Goal: Transaction & Acquisition: Purchase product/service

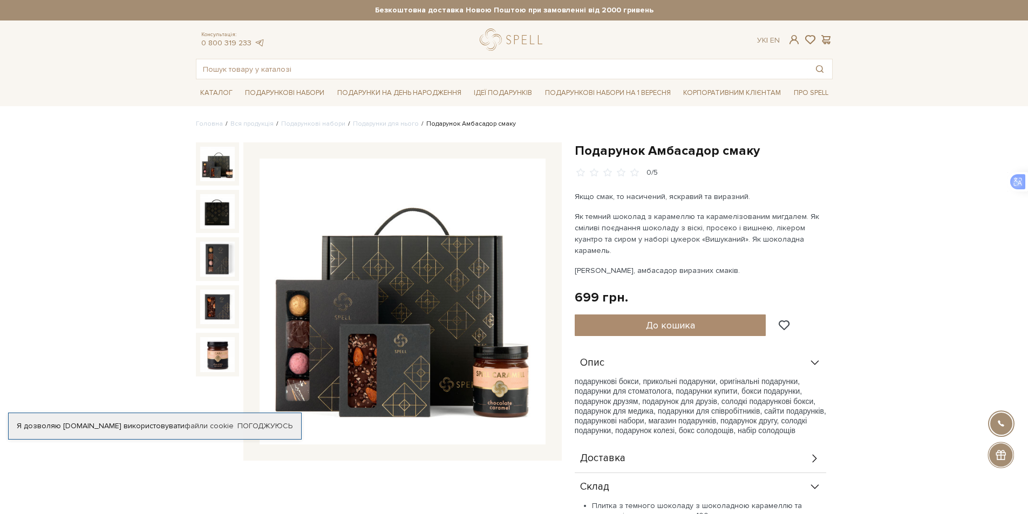
click at [214, 165] on img at bounding box center [217, 164] width 35 height 35
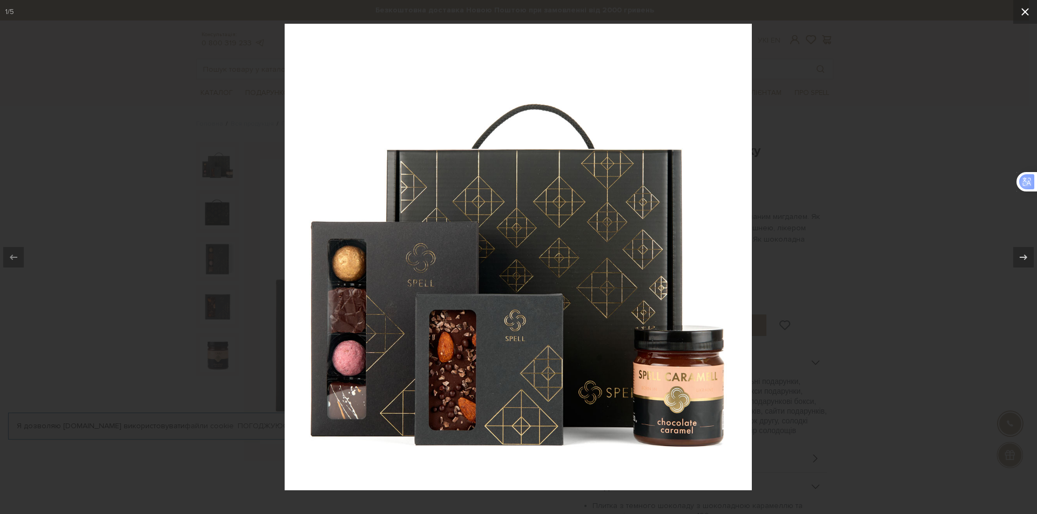
click at [1028, 10] on icon at bounding box center [1024, 11] width 13 height 13
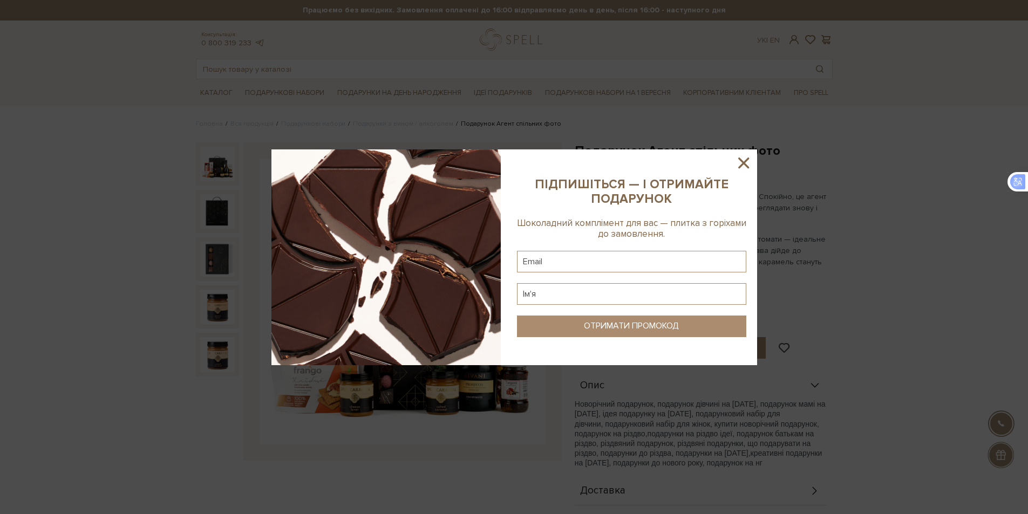
click at [743, 158] on icon at bounding box center [744, 163] width 18 height 18
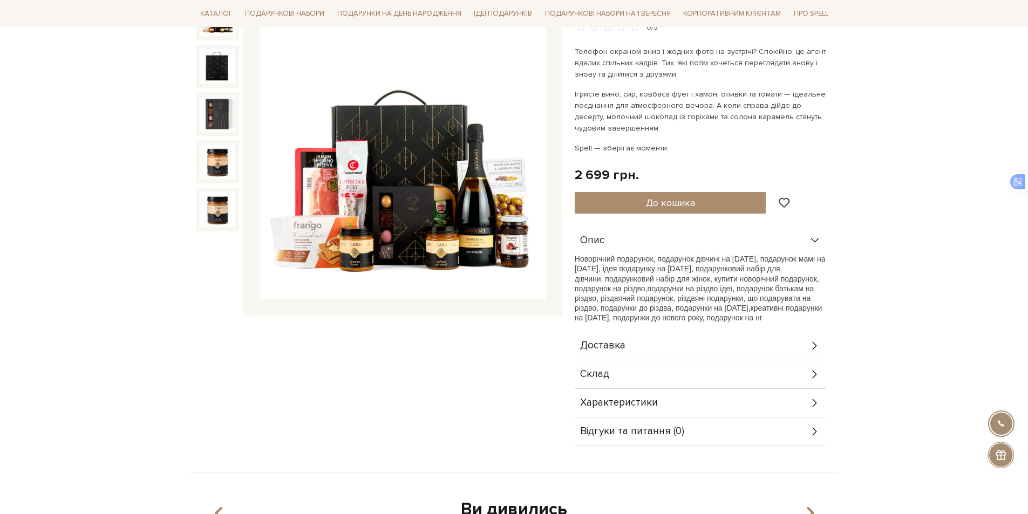
scroll to position [324, 0]
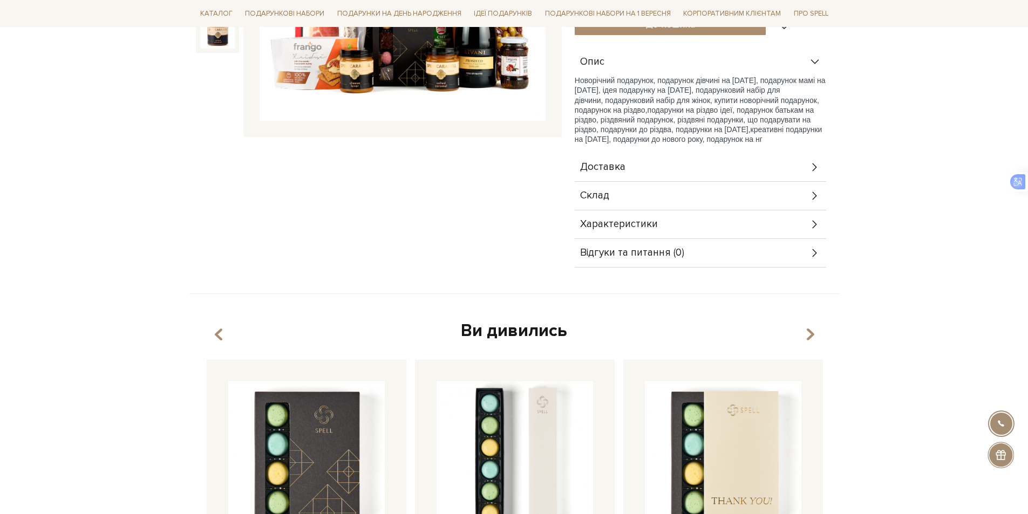
click at [731, 225] on div "Характеристики" at bounding box center [701, 225] width 252 height 28
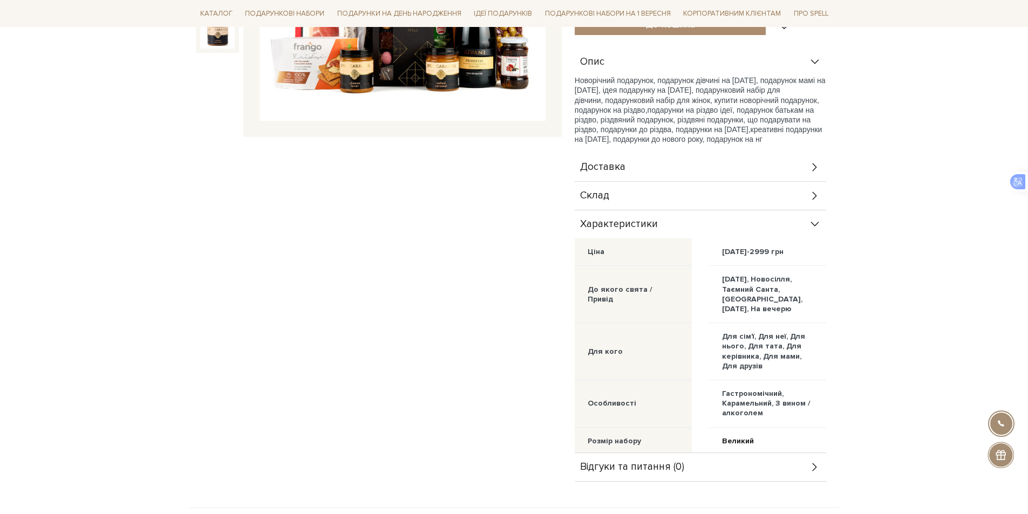
click at [712, 165] on div "Доставка" at bounding box center [701, 167] width 252 height 28
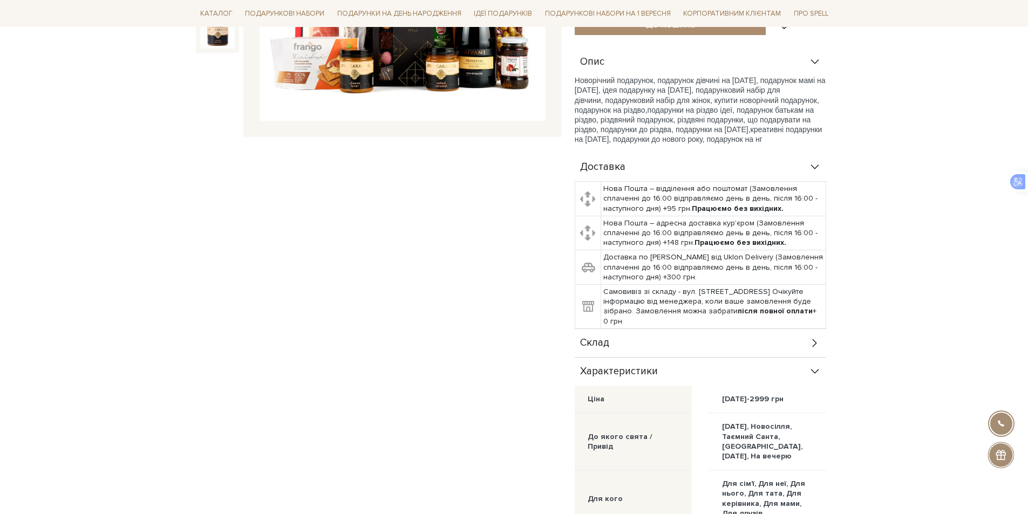
click at [710, 166] on div "Доставка" at bounding box center [701, 167] width 252 height 28
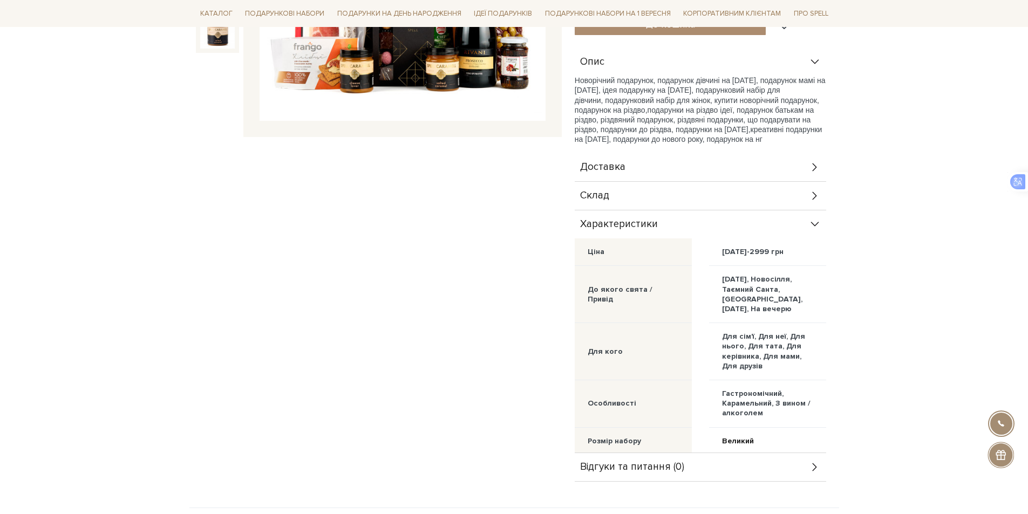
click at [702, 197] on div "Склад" at bounding box center [701, 196] width 252 height 28
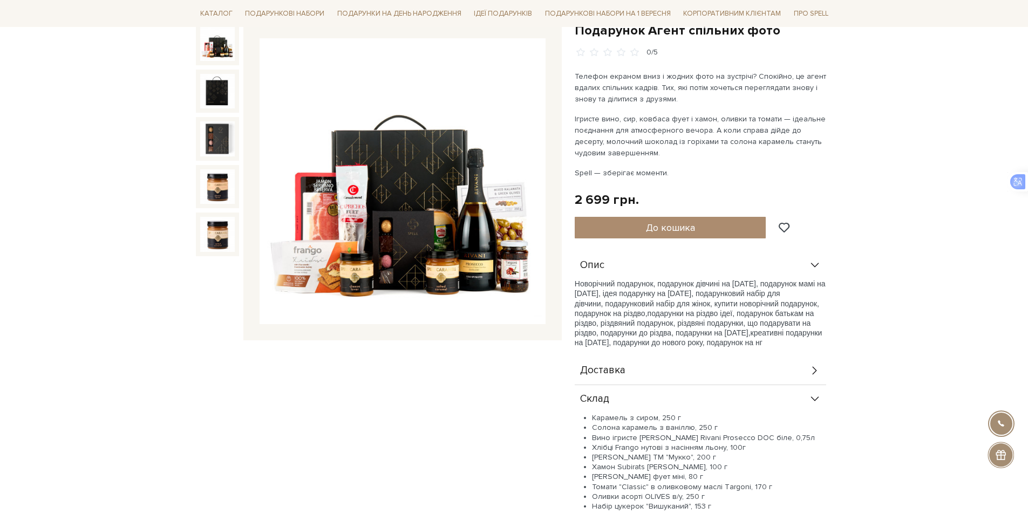
scroll to position [0, 0]
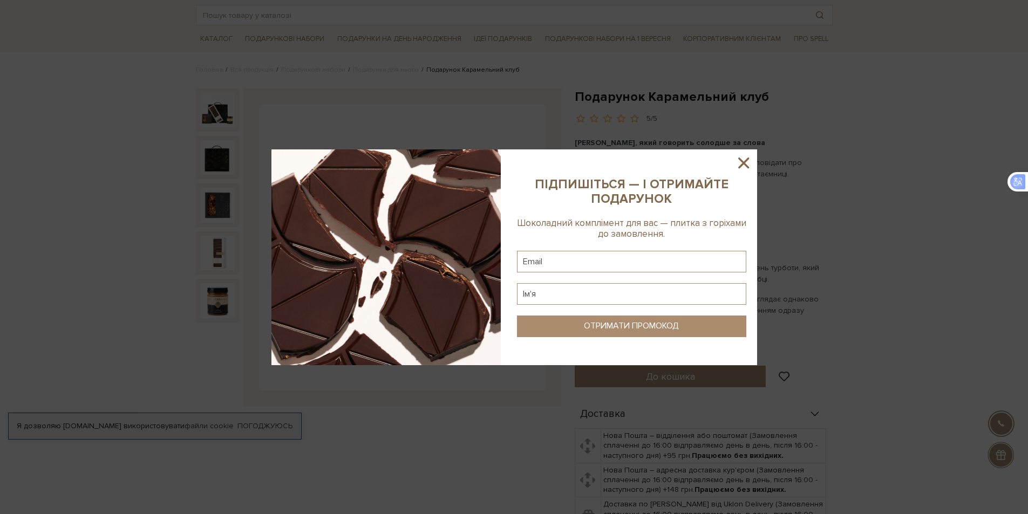
click at [742, 165] on icon at bounding box center [744, 163] width 11 height 11
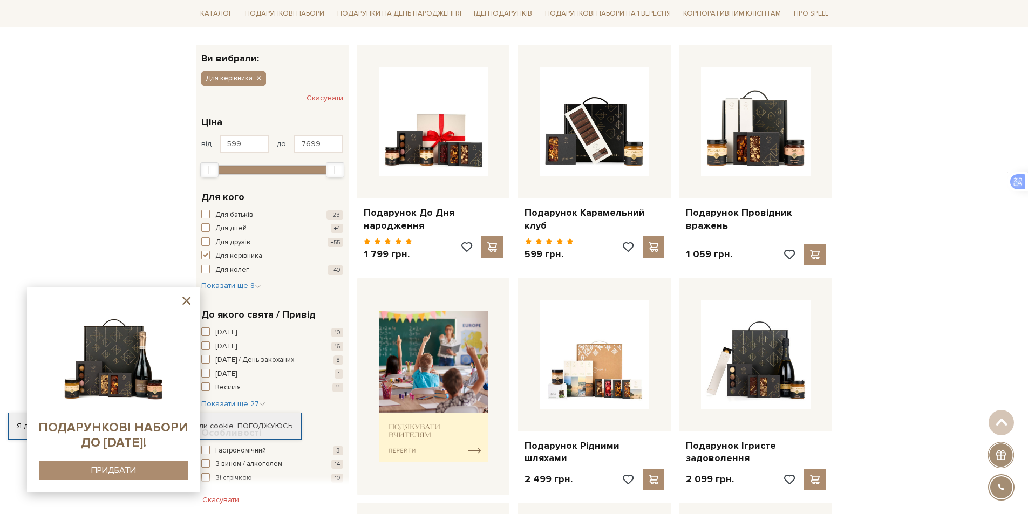
click at [184, 301] on icon at bounding box center [186, 300] width 13 height 13
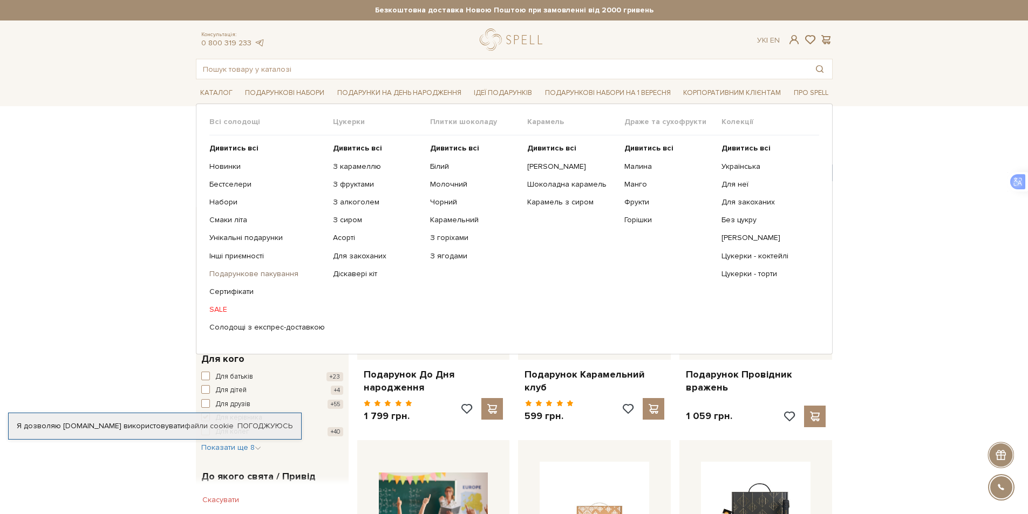
click at [245, 274] on link "Подарункове пакування" at bounding box center [267, 274] width 116 height 10
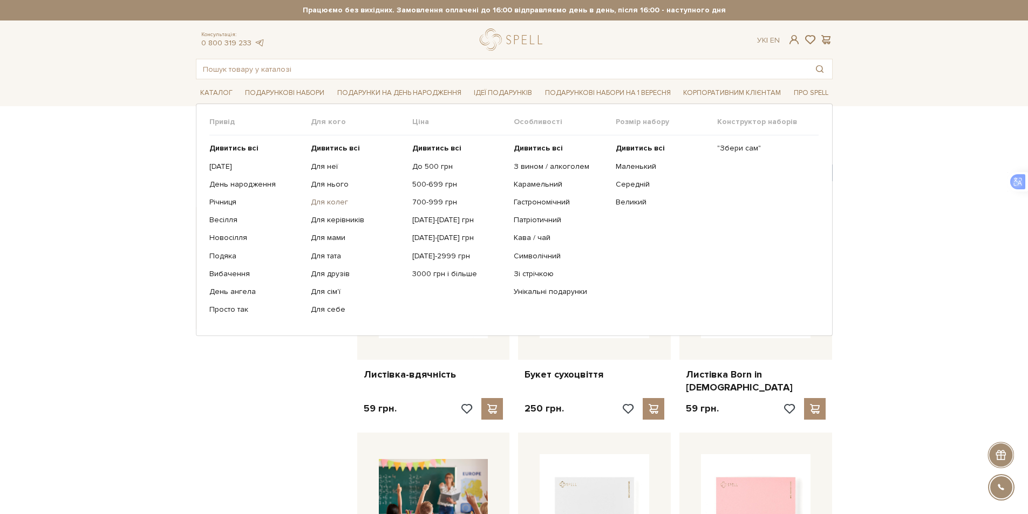
click at [334, 200] on link "Для колег" at bounding box center [357, 203] width 93 height 10
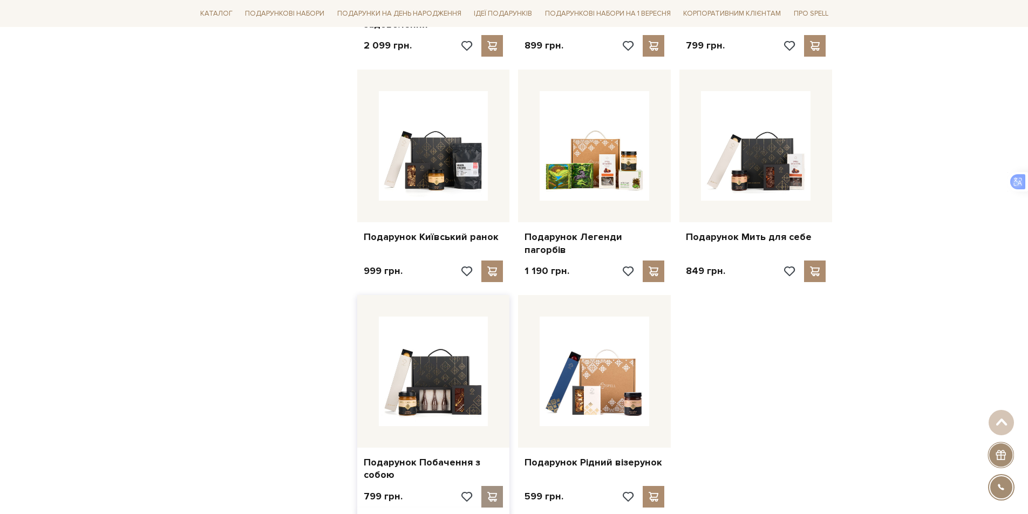
scroll to position [1296, 0]
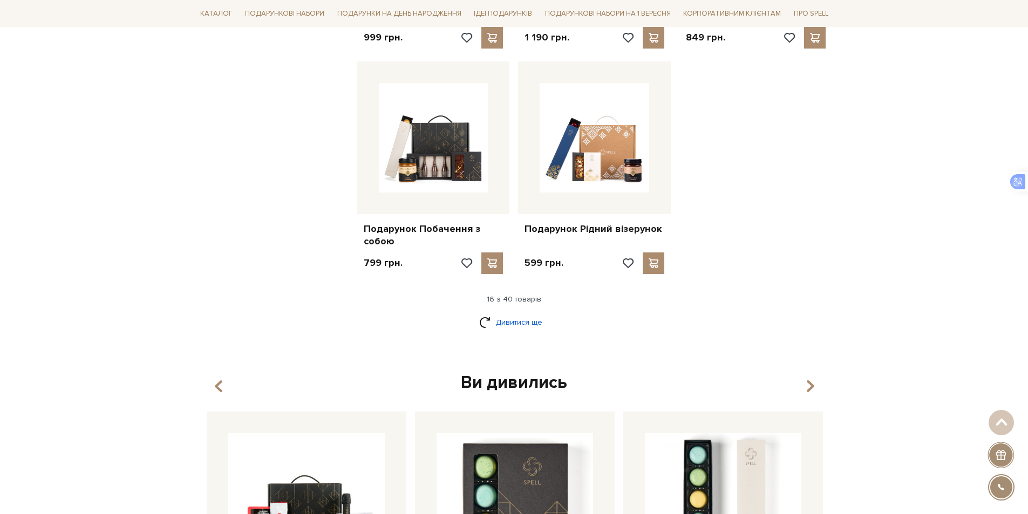
click at [520, 313] on link "Дивитися ще" at bounding box center [514, 322] width 70 height 19
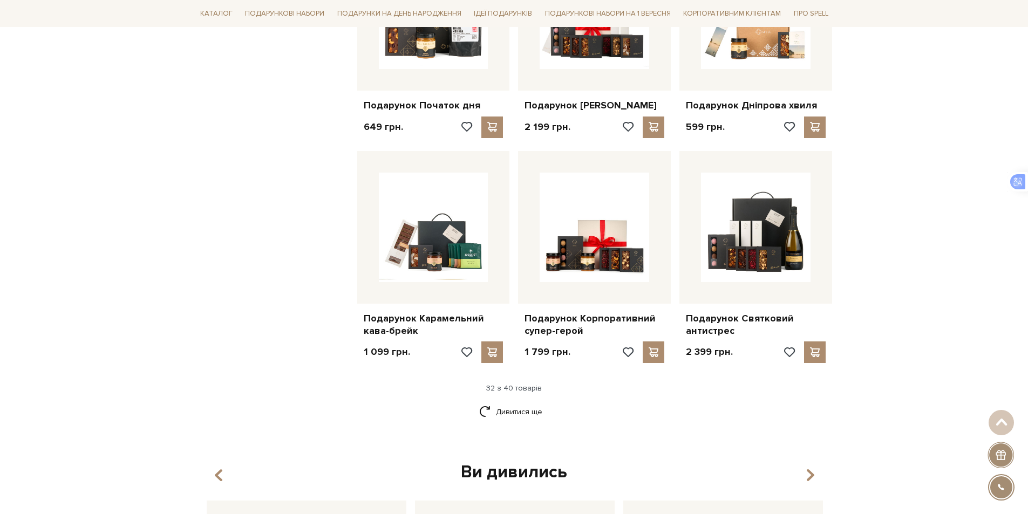
scroll to position [2429, 0]
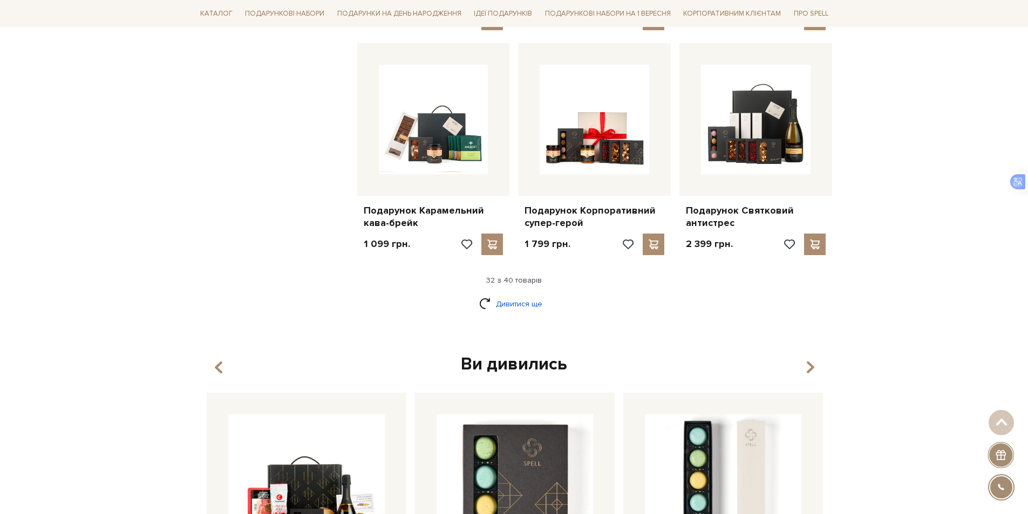
click at [521, 295] on link "Дивитися ще" at bounding box center [514, 304] width 70 height 19
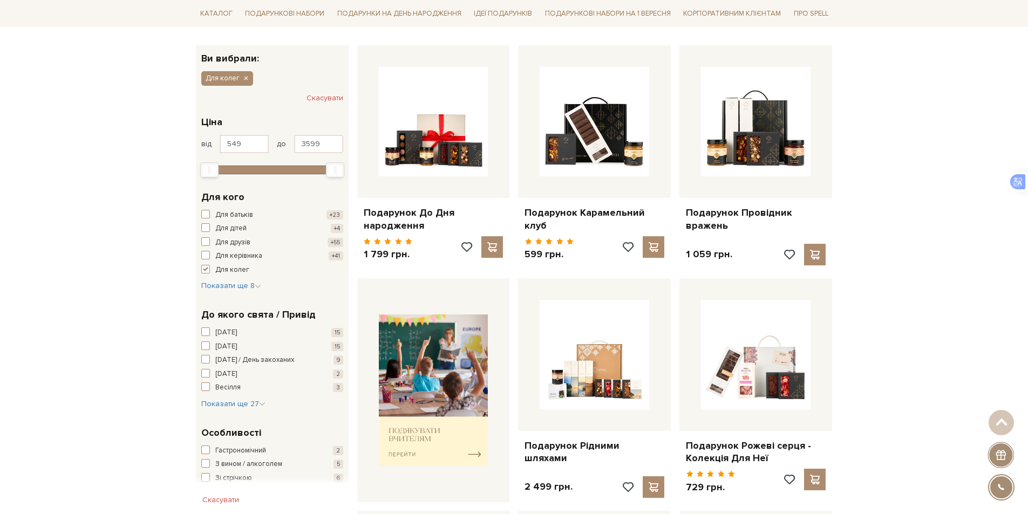
scroll to position [0, 0]
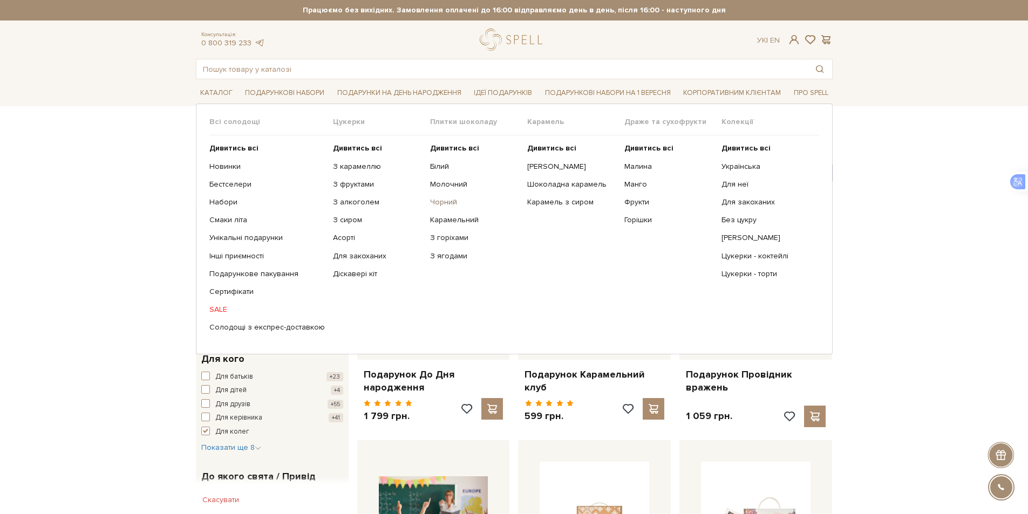
click at [443, 202] on link "Чорний" at bounding box center [474, 203] width 89 height 10
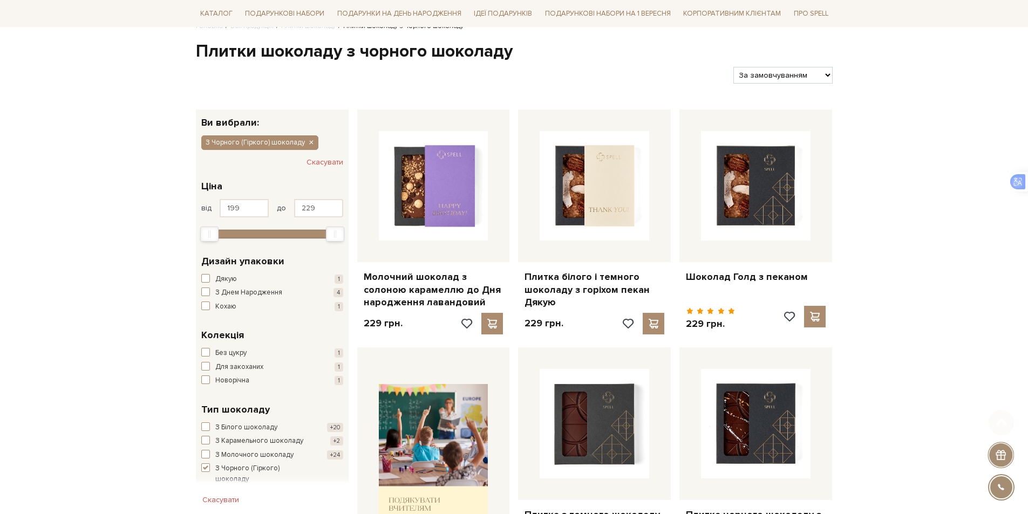
scroll to position [216, 0]
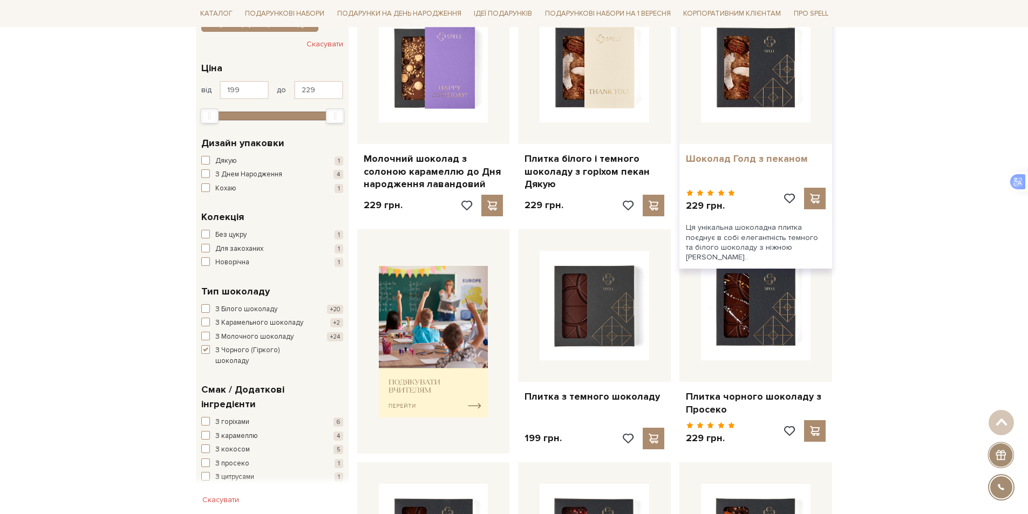
click at [739, 158] on link "Шоколад Голд з пеканом" at bounding box center [756, 159] width 140 height 12
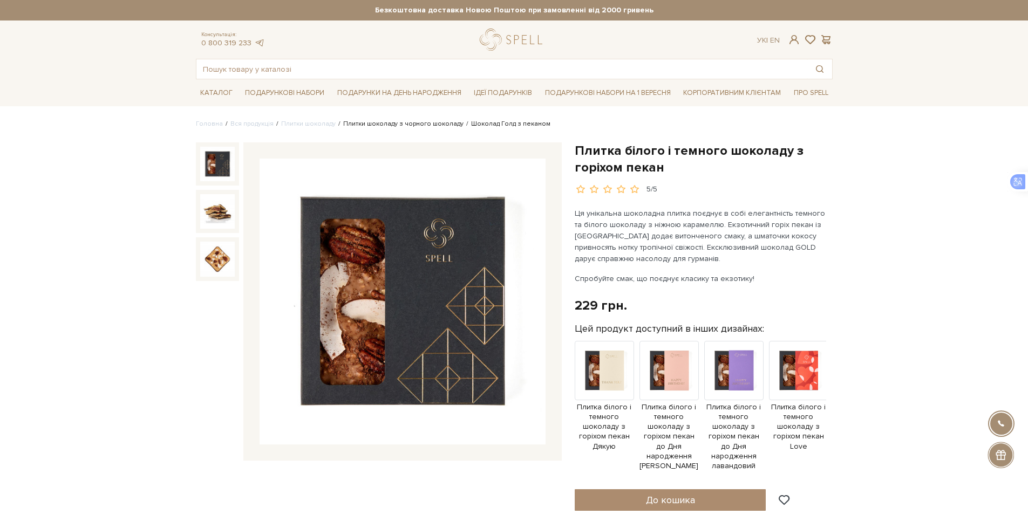
click at [411, 123] on link "Плитки шоколаду з чорного шоколаду" at bounding box center [403, 124] width 120 height 8
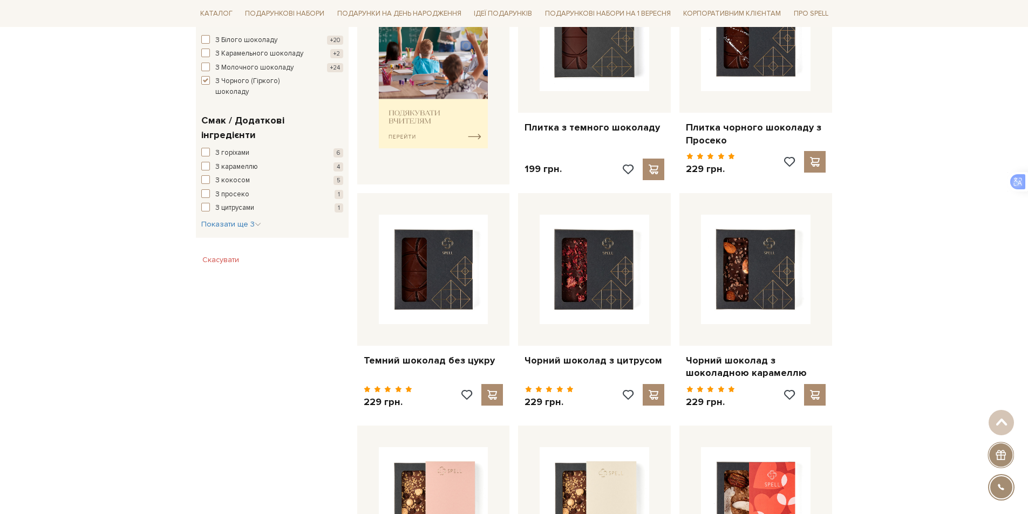
scroll to position [486, 0]
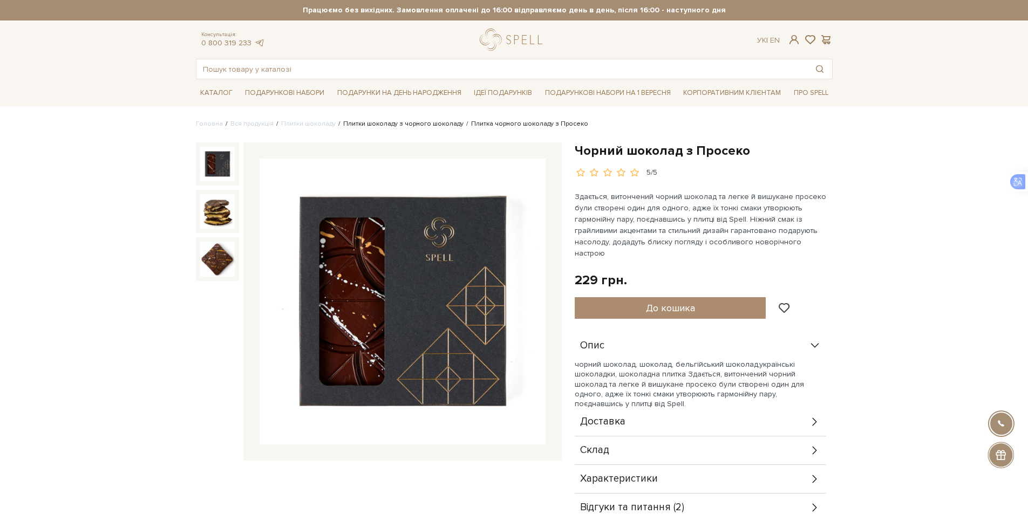
click at [394, 123] on link "Плитки шоколаду з чорного шоколаду" at bounding box center [403, 124] width 120 height 8
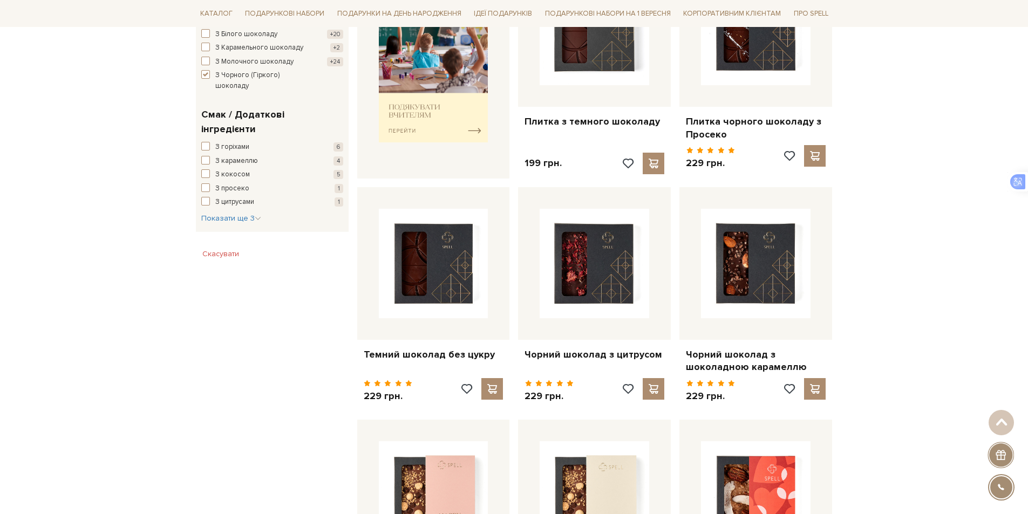
scroll to position [540, 0]
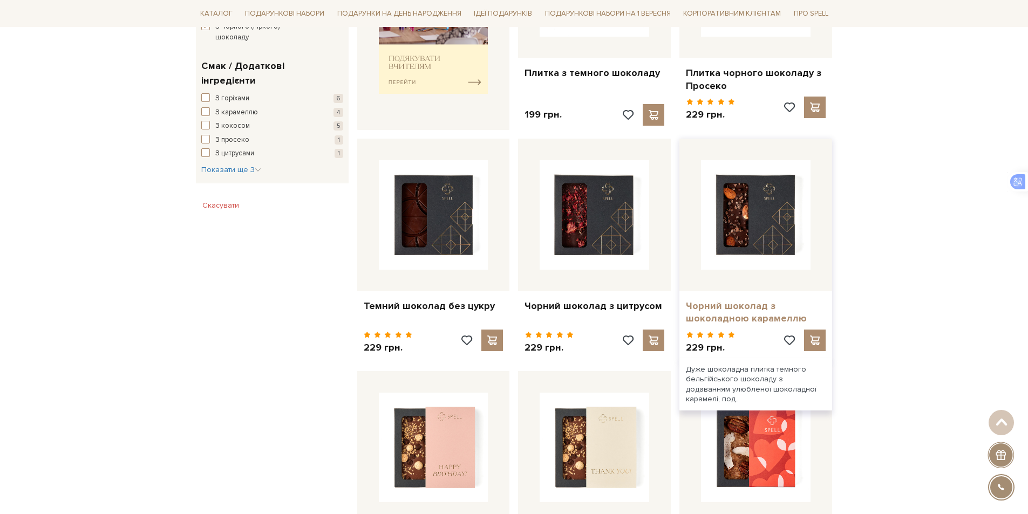
click at [708, 310] on link "Чорний шоколад з шоколадною карамеллю" at bounding box center [756, 312] width 140 height 25
